Goal: Task Accomplishment & Management: Complete application form

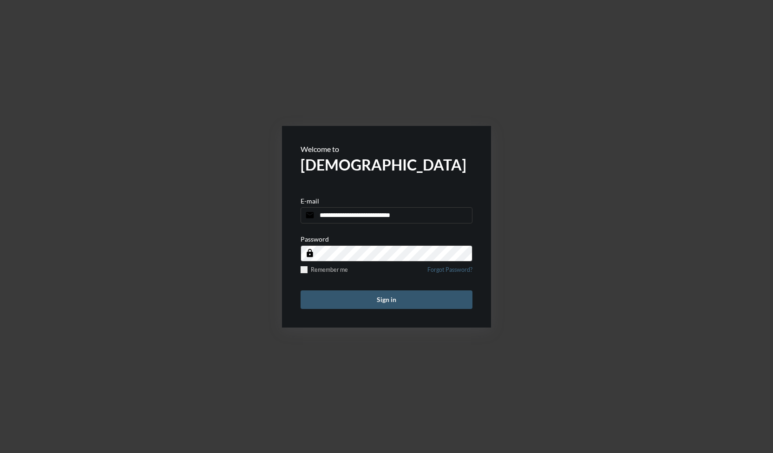
click at [398, 303] on button "Sign in" at bounding box center [386, 299] width 172 height 19
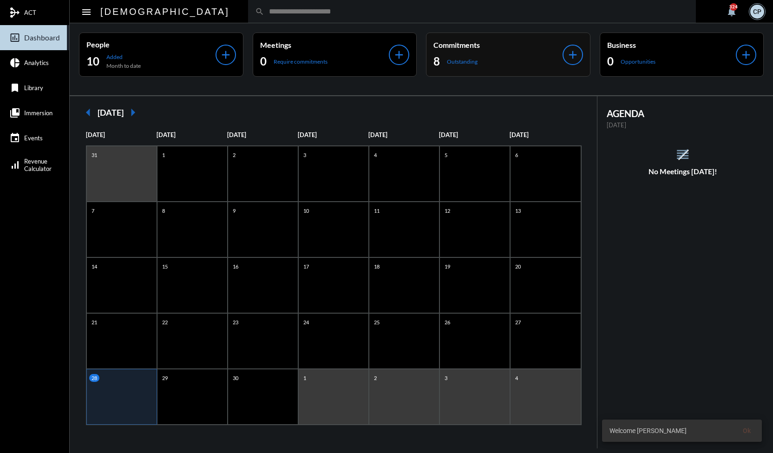
click at [487, 63] on div "8 Outstanding" at bounding box center [497, 61] width 129 height 15
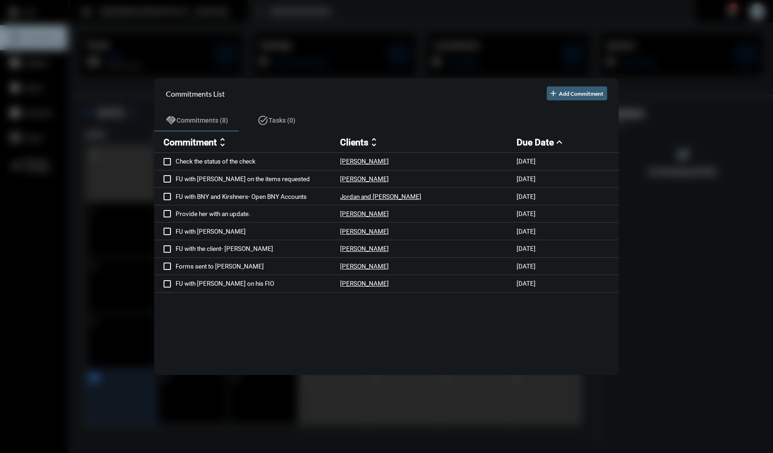
click at [370, 37] on div at bounding box center [386, 226] width 773 height 453
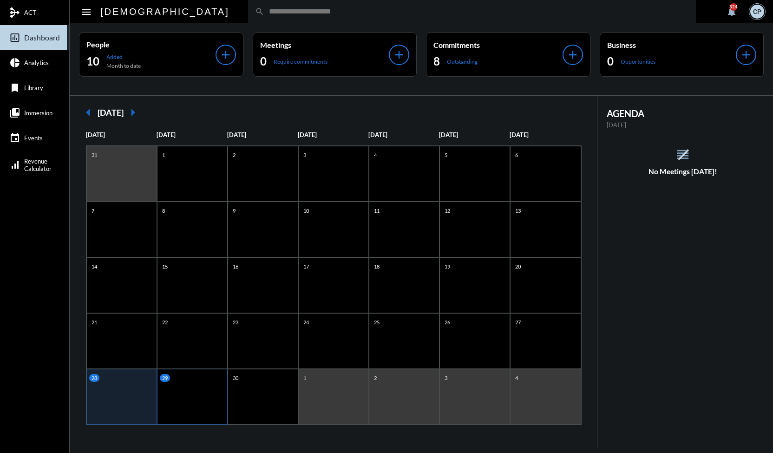
click at [181, 379] on div "29" at bounding box center [193, 378] width 67 height 8
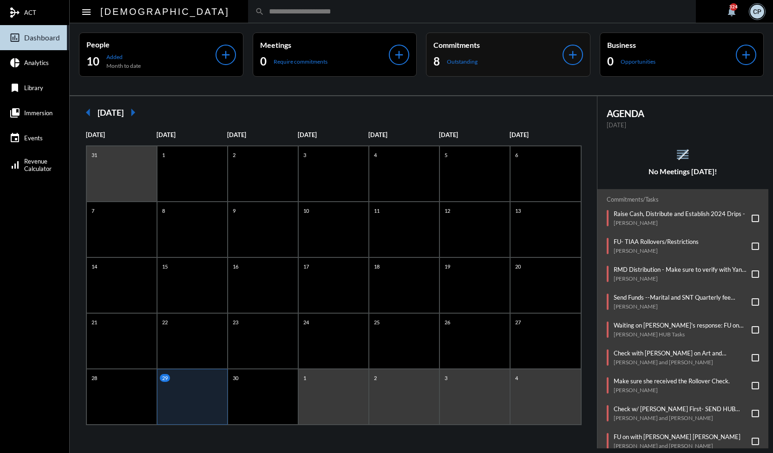
click at [470, 57] on div "8 Outstanding" at bounding box center [497, 61] width 129 height 15
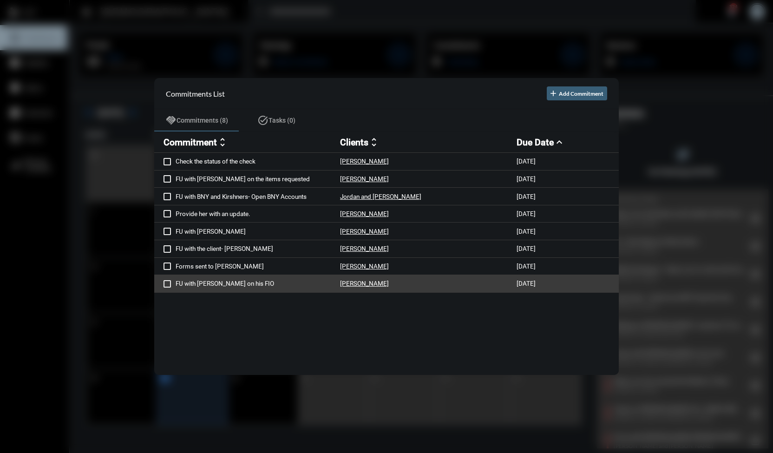
click at [166, 285] on span at bounding box center [166, 283] width 7 height 7
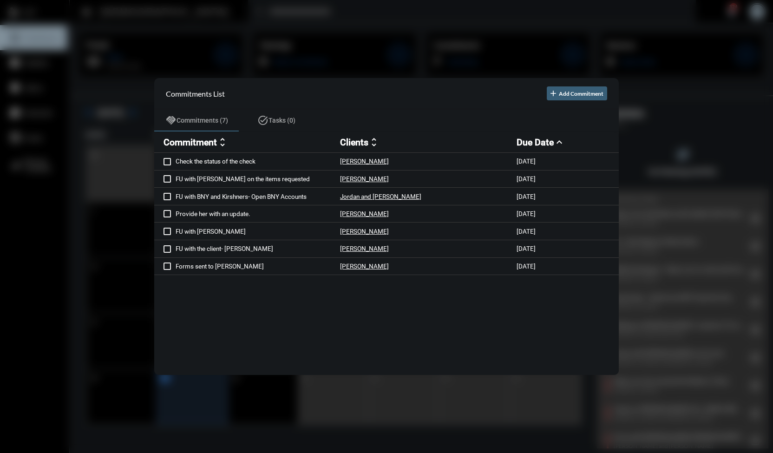
click at [186, 31] on div at bounding box center [386, 226] width 773 height 453
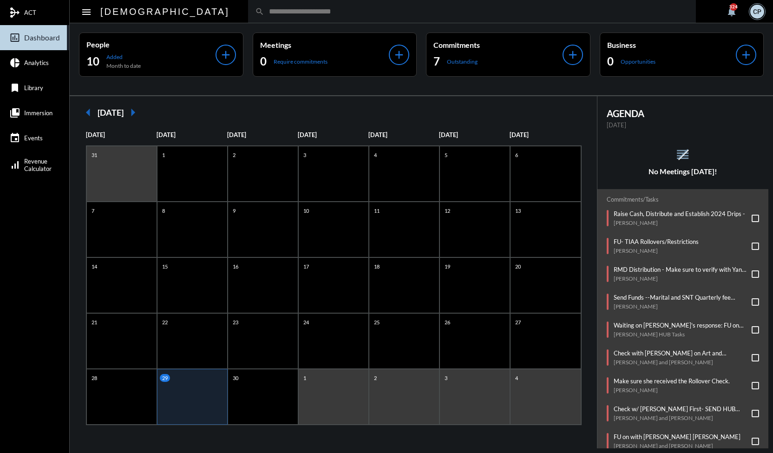
click at [183, 384] on div "29" at bounding box center [192, 397] width 71 height 56
click at [663, 269] on p "RMD Distribution - Make sure to verify with Yan where this will go ACH or inves…" at bounding box center [680, 269] width 134 height 7
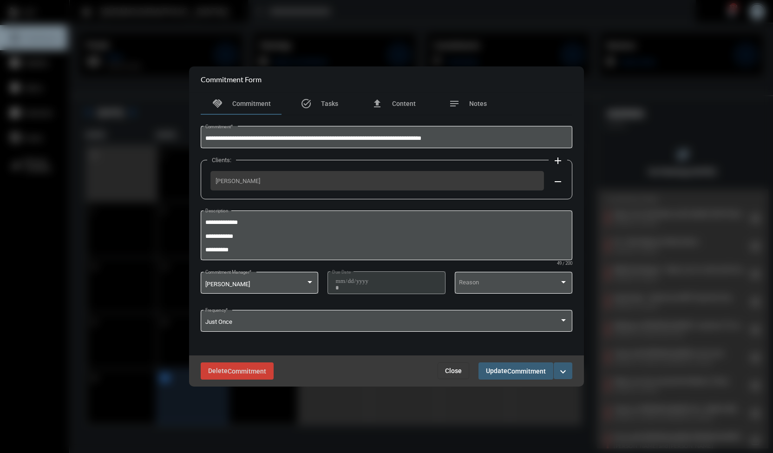
click at [559, 375] on mat-icon "expand_more" at bounding box center [562, 371] width 11 height 11
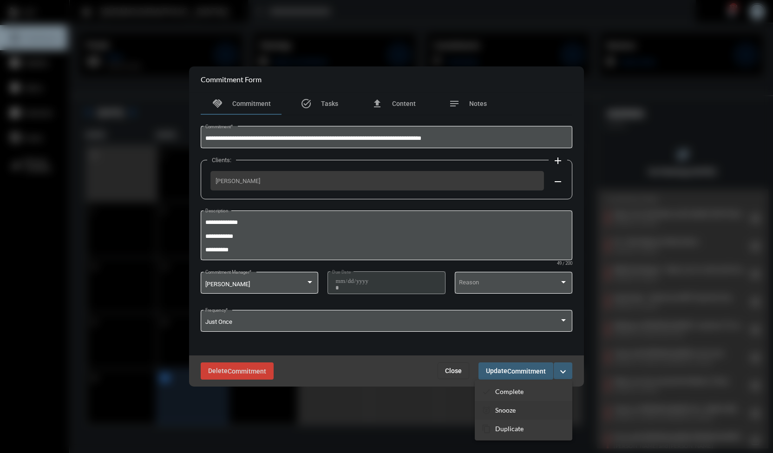
click at [511, 409] on p "Snooze" at bounding box center [505, 410] width 20 height 8
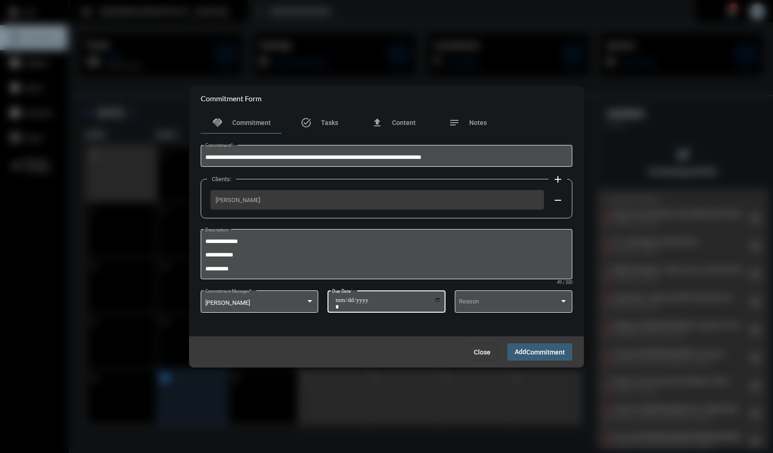
click at [436, 299] on input "**********" at bounding box center [387, 303] width 105 height 13
type input "**********"
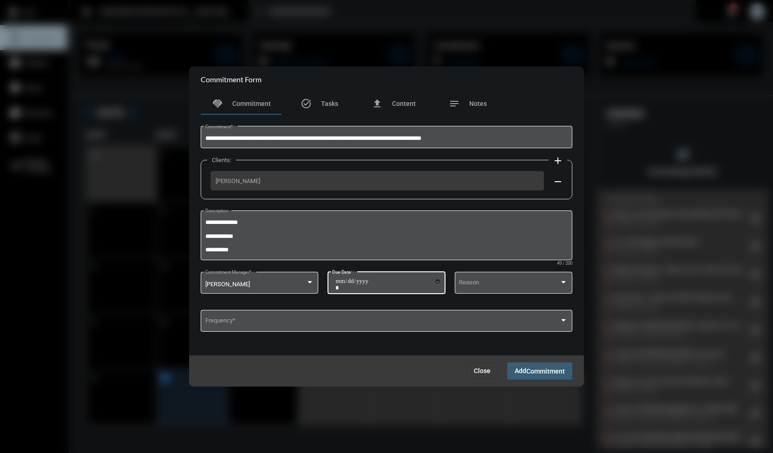
click at [523, 370] on span "Add Commitment" at bounding box center [539, 370] width 50 height 7
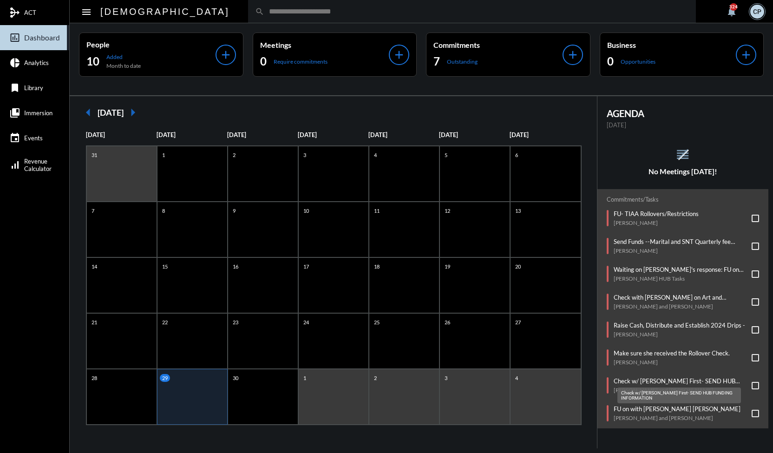
click at [651, 377] on p "Check w/ [PERSON_NAME] First- SEND HUB FUNDING INFORMATION" at bounding box center [680, 380] width 134 height 7
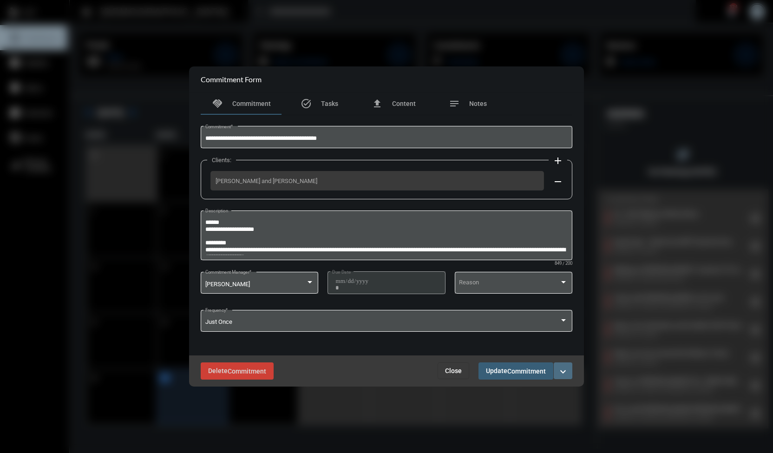
click at [562, 377] on button "expand_more" at bounding box center [562, 370] width 19 height 17
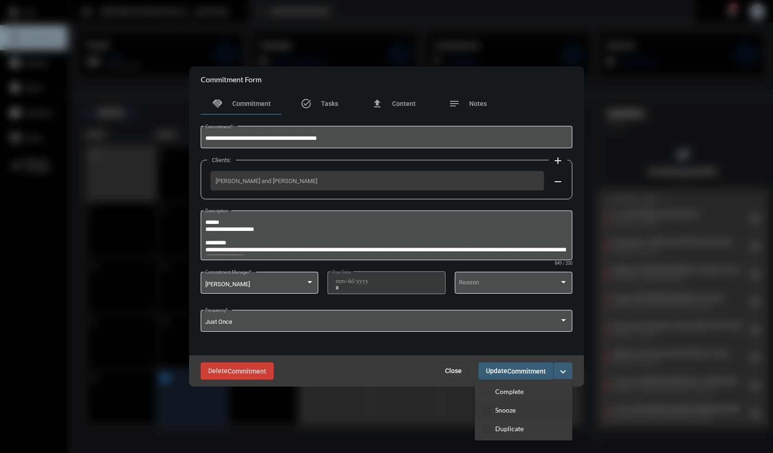
click at [516, 409] on section "snooze Snooze" at bounding box center [524, 410] width 98 height 19
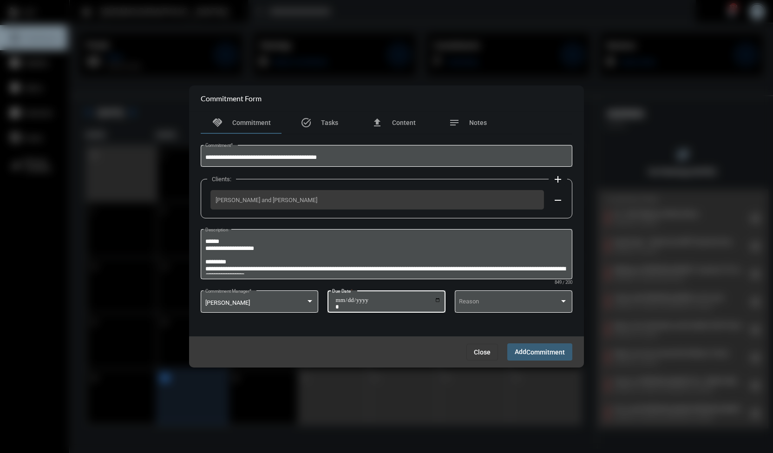
click at [436, 299] on input "**********" at bounding box center [387, 303] width 105 height 13
type input "**********"
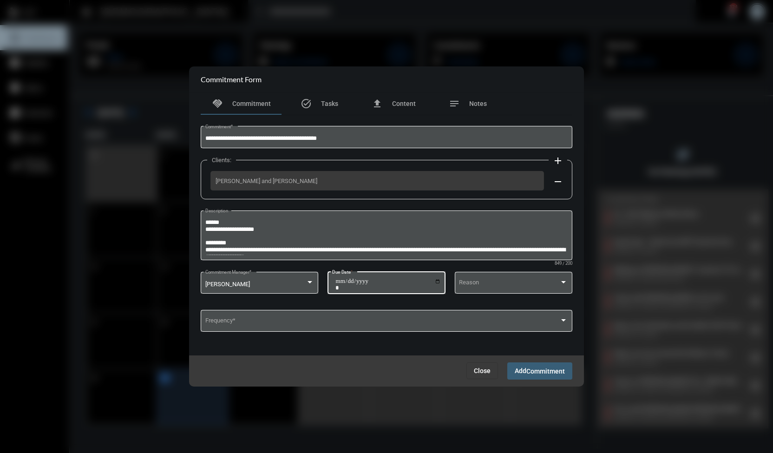
click at [514, 374] on span "Add Commitment" at bounding box center [539, 370] width 50 height 7
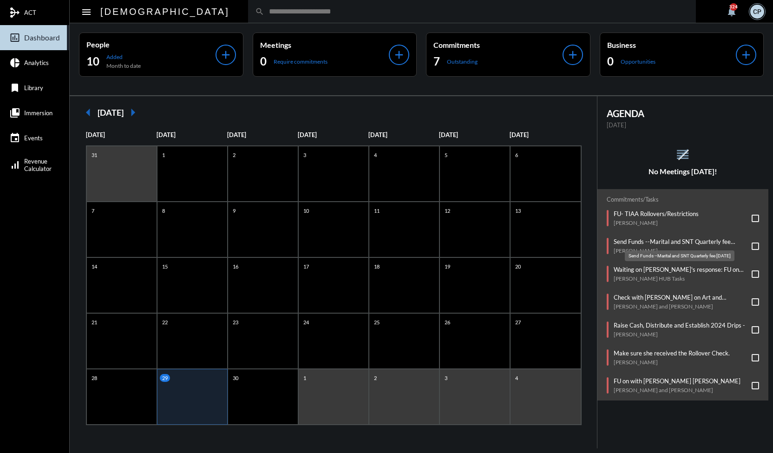
click at [685, 242] on p "Send Funds --Marital and SNT Quarterly fee [DATE]" at bounding box center [680, 241] width 134 height 7
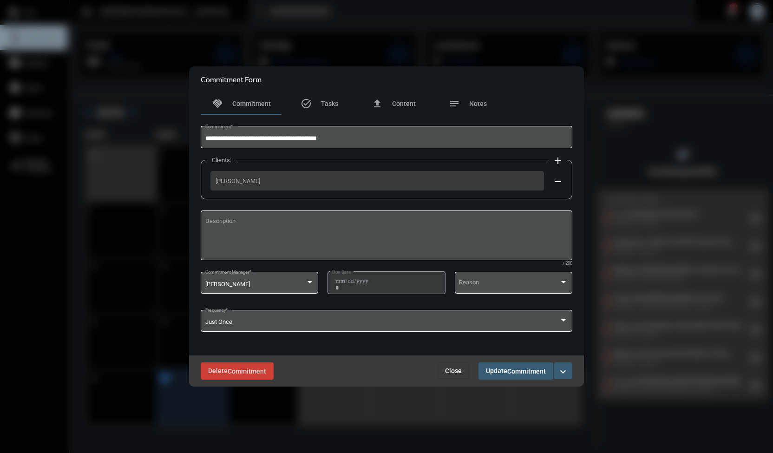
click at [561, 367] on mat-icon "expand_more" at bounding box center [562, 371] width 11 height 11
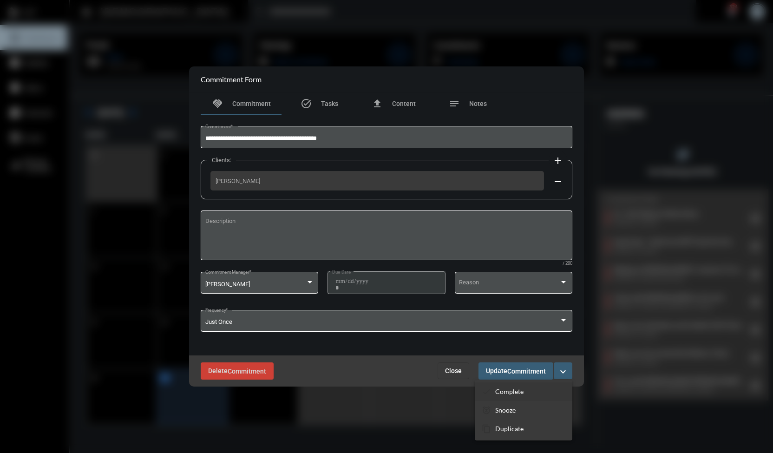
click at [513, 390] on p "Complete" at bounding box center [509, 391] width 28 height 8
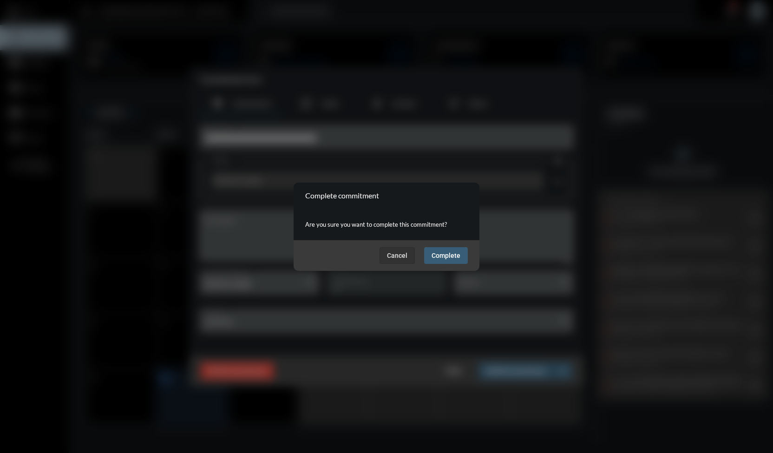
click at [451, 250] on button "Complete" at bounding box center [446, 255] width 44 height 17
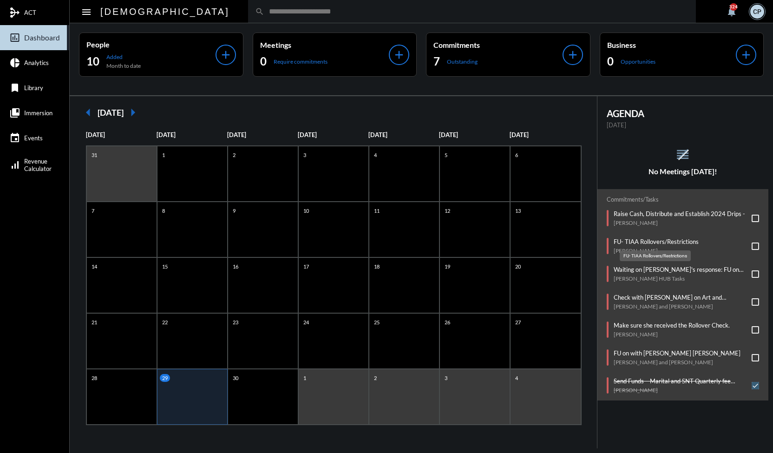
click at [643, 240] on p "FU- TIAA Rollovers/Restrictions" at bounding box center [655, 241] width 85 height 7
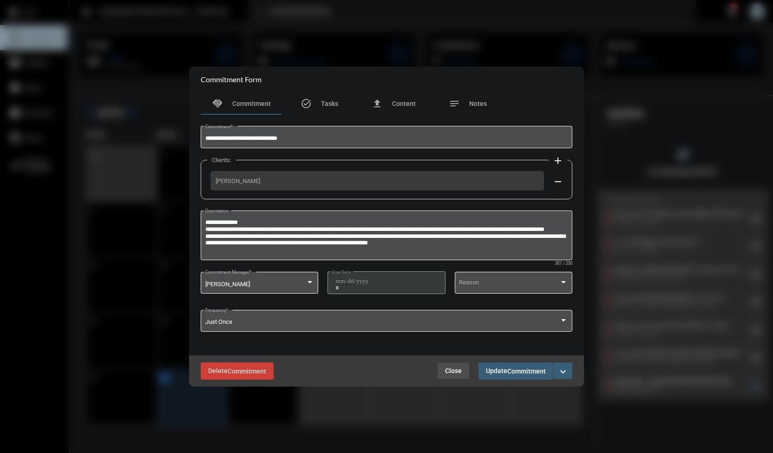
click at [454, 371] on span "Close" at bounding box center [453, 370] width 17 height 7
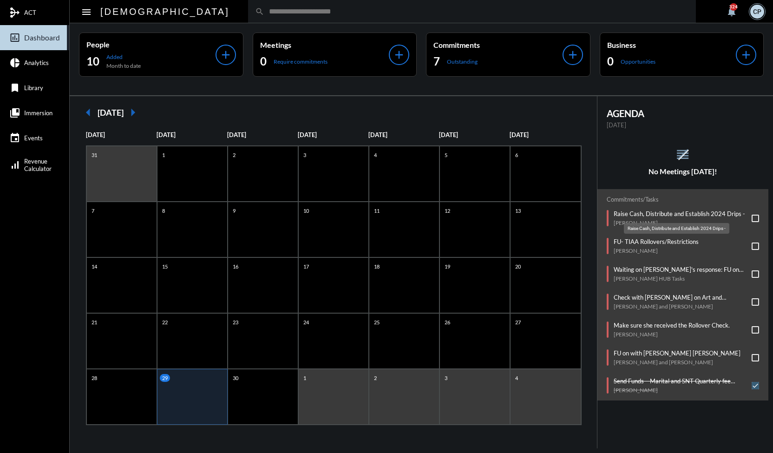
click at [635, 213] on p "Raise Cash, Distribute and Establish 2024 Drips -" at bounding box center [678, 213] width 131 height 7
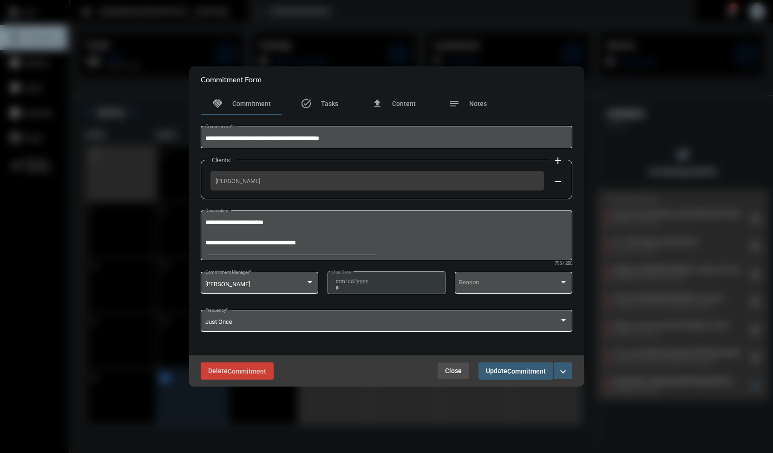
click at [457, 371] on span "Close" at bounding box center [453, 370] width 17 height 7
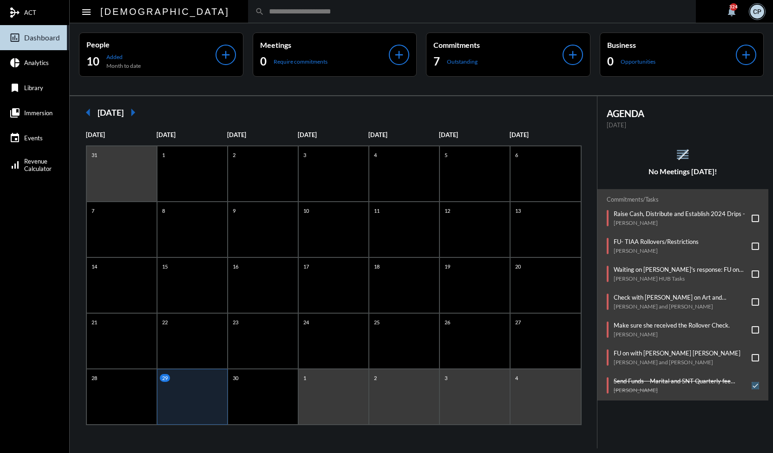
click at [193, 389] on div "29" at bounding box center [192, 397] width 71 height 56
click at [268, 397] on div "30" at bounding box center [263, 397] width 71 height 56
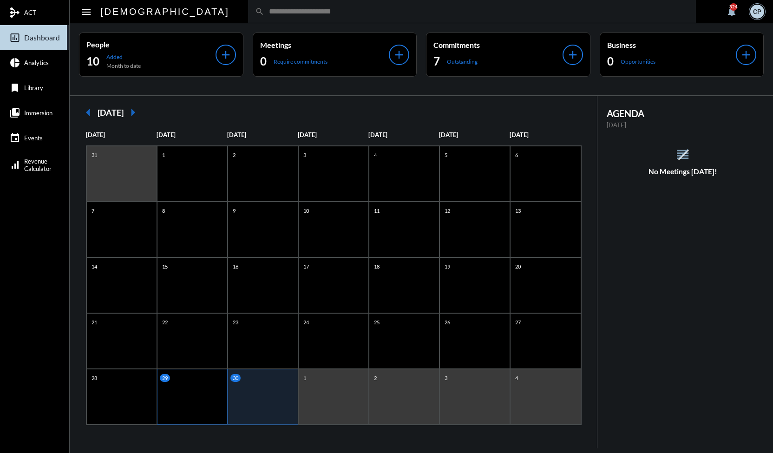
click at [191, 385] on div "29" at bounding box center [192, 397] width 71 height 56
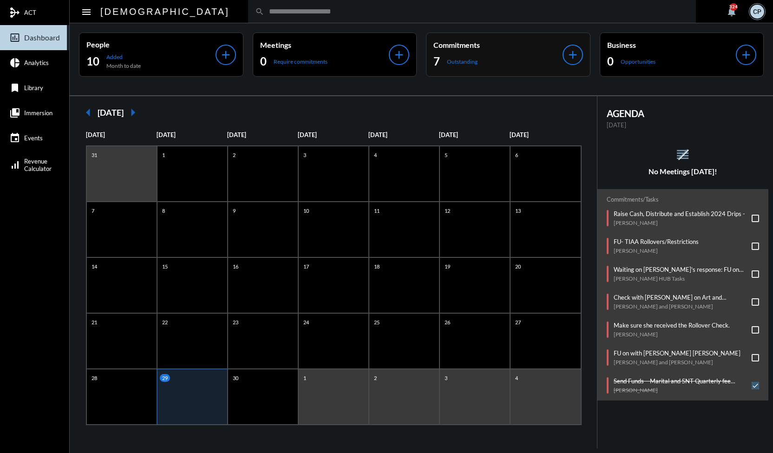
click at [498, 55] on div "7 Outstanding" at bounding box center [497, 61] width 129 height 15
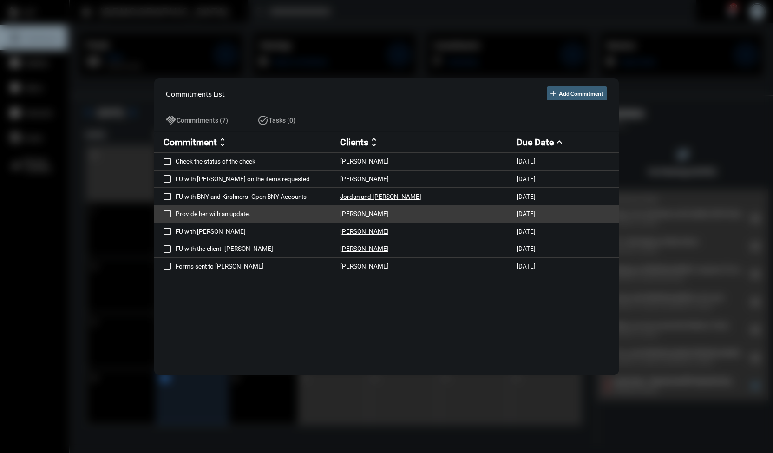
click at [244, 212] on p "Provide her with an update." at bounding box center [258, 213] width 164 height 7
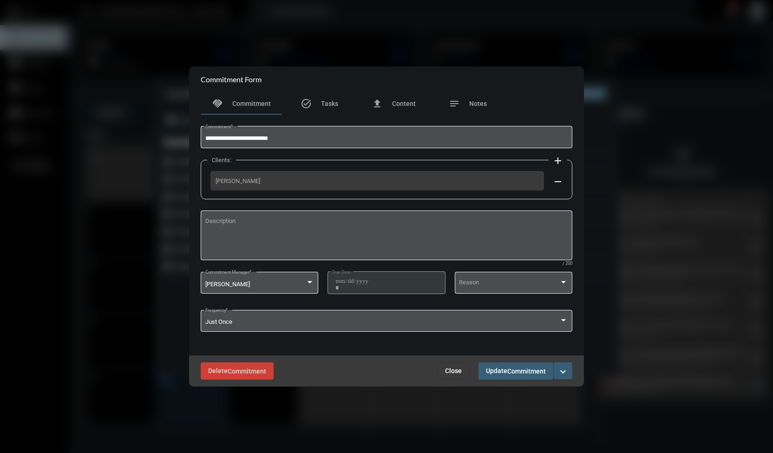
click at [563, 375] on mat-icon "expand_more" at bounding box center [562, 371] width 11 height 11
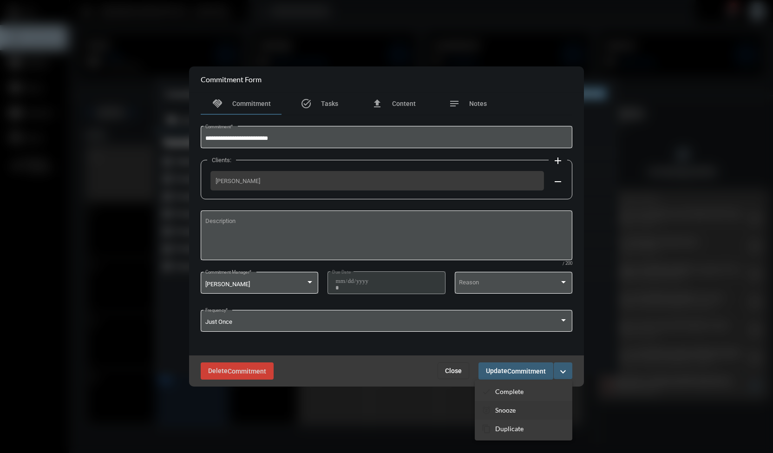
click at [515, 406] on p "Snooze" at bounding box center [505, 410] width 20 height 8
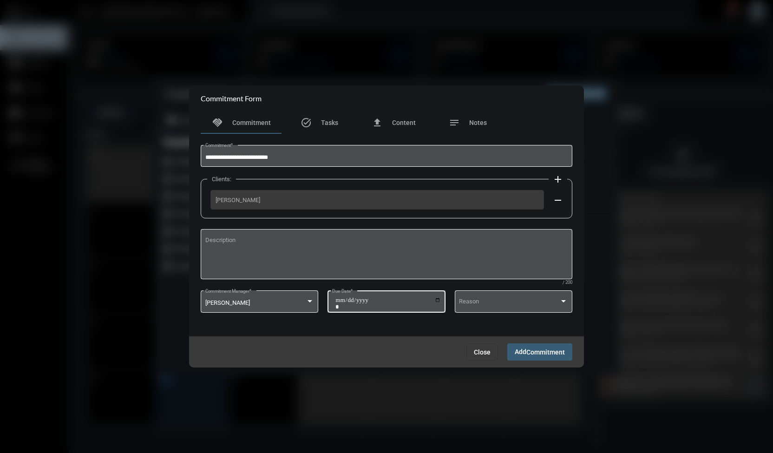
click at [436, 299] on input "**********" at bounding box center [387, 303] width 105 height 13
type input "**********"
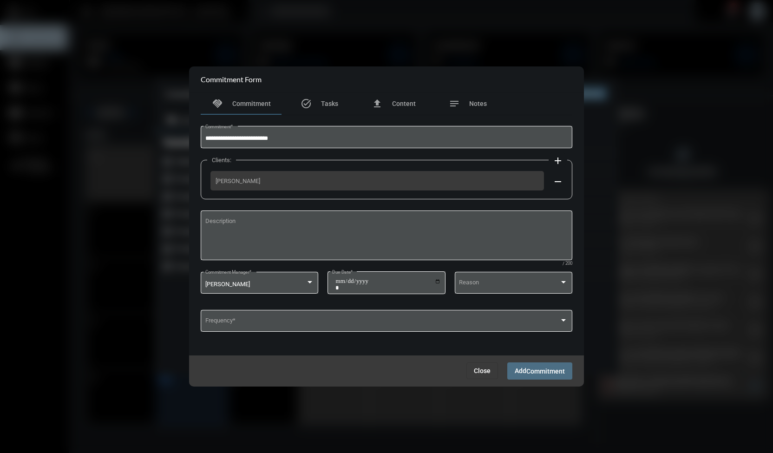
click at [527, 370] on span "Commitment" at bounding box center [545, 370] width 39 height 7
